Goal: Navigation & Orientation: Find specific page/section

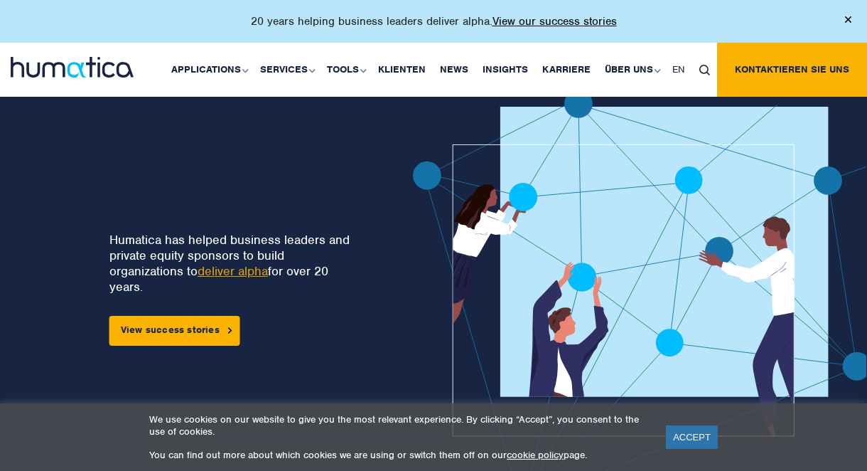
click at [699, 436] on link "ACCEPT" at bounding box center [692, 436] width 52 height 23
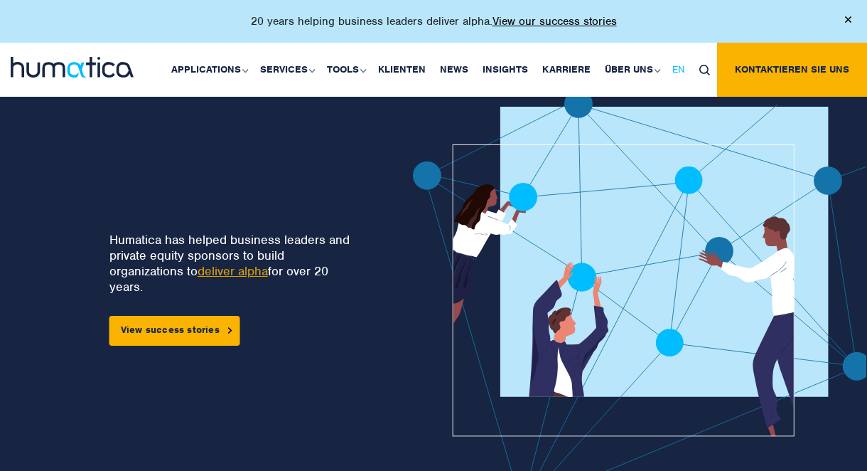
click at [682, 65] on span "EN" at bounding box center [679, 69] width 13 height 12
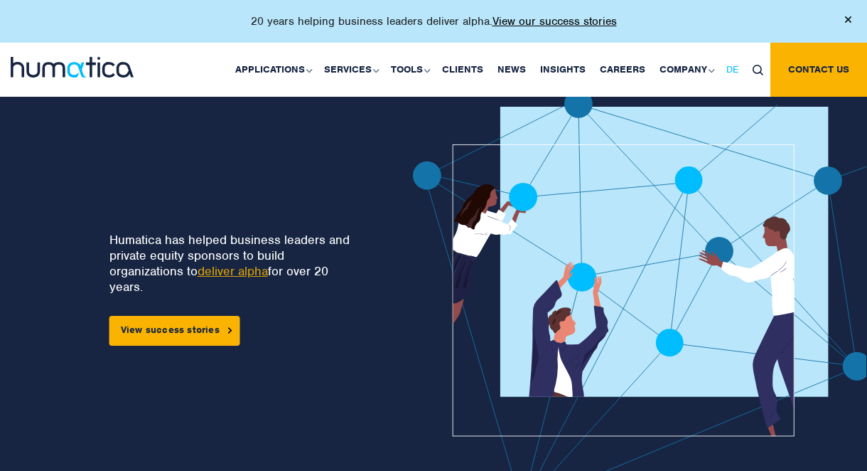
click at [723, 62] on link "DE" at bounding box center [733, 70] width 26 height 54
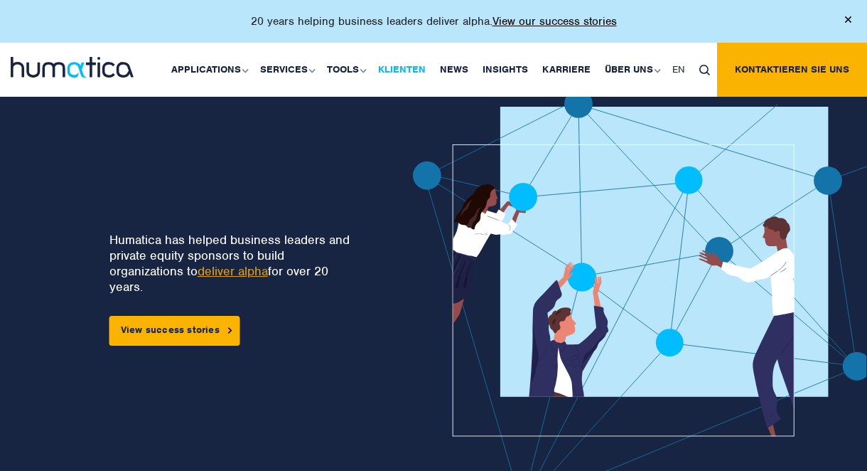
click at [398, 65] on link "Klienten" at bounding box center [402, 70] width 62 height 54
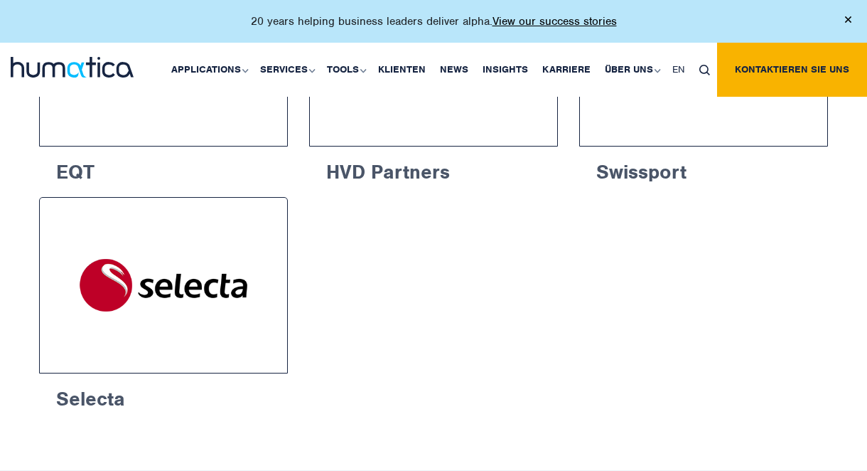
scroll to position [2535, 0]
